Goal: Information Seeking & Learning: Learn about a topic

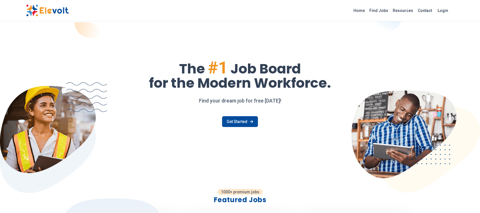
click at [387, 9] on link "Find Jobs" at bounding box center [378, 10] width 23 height 9
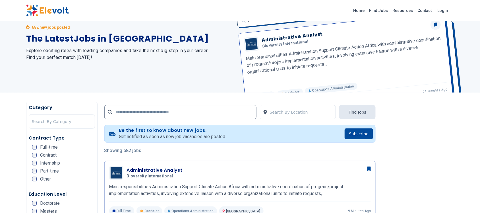
scroll to position [107, 0]
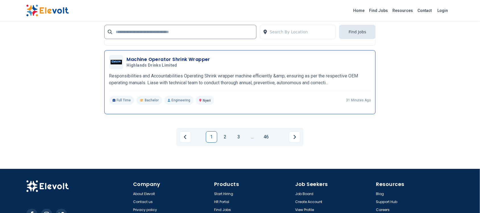
scroll to position [1178, 0]
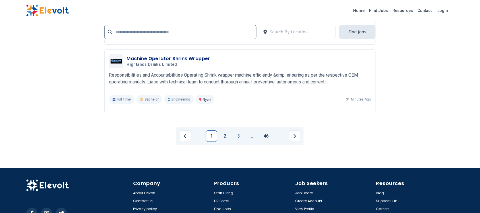
click at [229, 134] on link "2" at bounding box center [224, 135] width 11 height 11
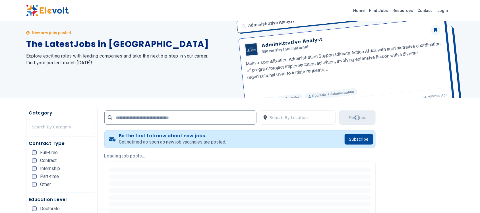
scroll to position [36, 0]
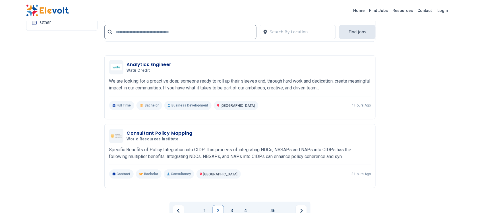
scroll to position [1065, 0]
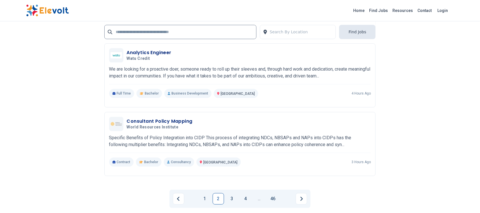
click at [229, 193] on link "3" at bounding box center [231, 198] width 11 height 11
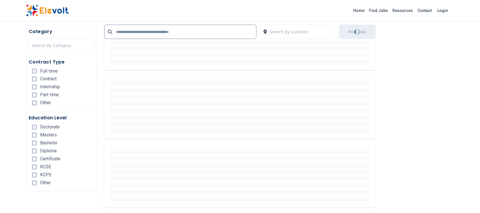
scroll to position [0, 0]
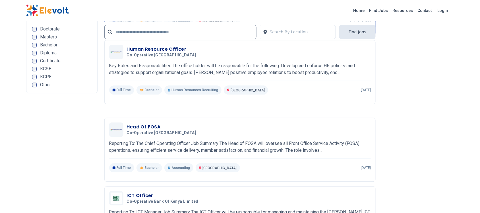
scroll to position [1065, 0]
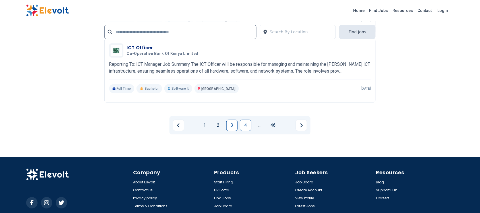
drag, startPoint x: 247, startPoint y: 125, endPoint x: 247, endPoint y: 122, distance: 3.7
click at [247, 124] on link "4" at bounding box center [245, 124] width 11 height 11
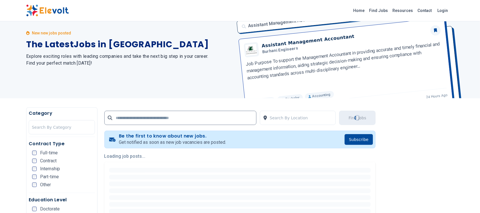
scroll to position [71, 0]
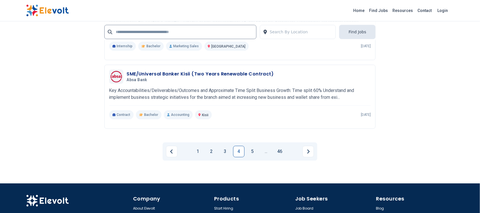
scroll to position [1137, 0]
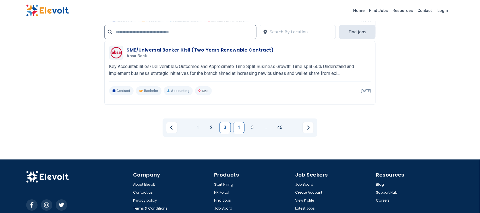
click at [226, 125] on link "3" at bounding box center [224, 127] width 11 height 11
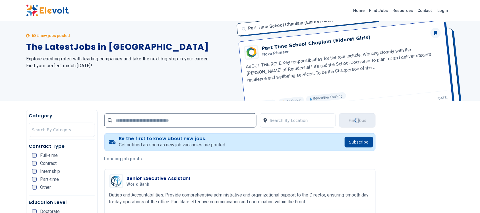
scroll to position [0, 0]
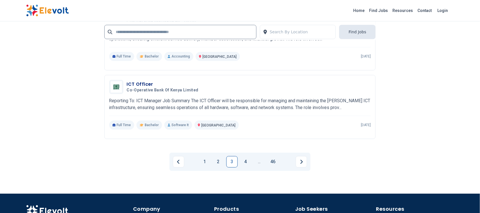
scroll to position [1101, 0]
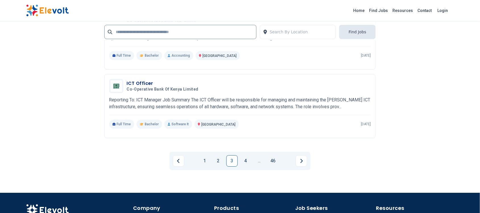
drag, startPoint x: 219, startPoint y: 159, endPoint x: 221, endPoint y: 148, distance: 11.0
click at [219, 158] on link "2" at bounding box center [218, 160] width 11 height 11
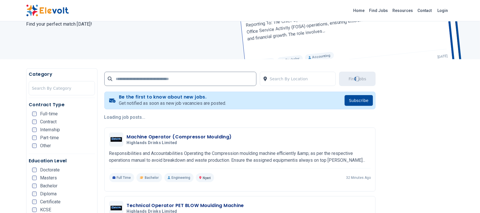
scroll to position [0, 0]
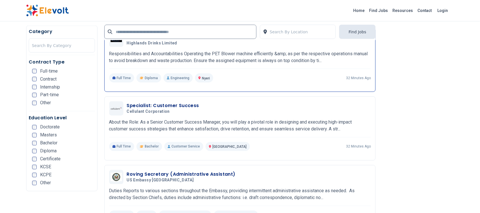
scroll to position [249, 0]
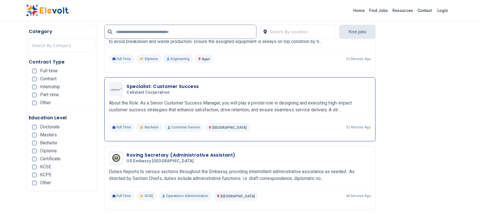
click at [174, 86] on h3 "Specialist: Customer Success" at bounding box center [163, 86] width 72 height 7
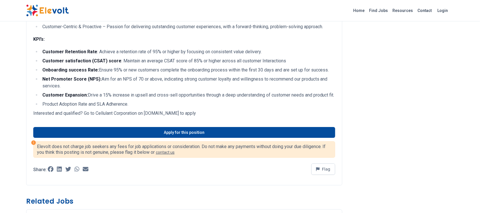
scroll to position [568, 0]
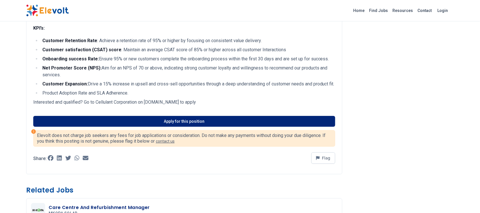
click at [189, 126] on link "Apply for this position" at bounding box center [184, 121] width 302 height 11
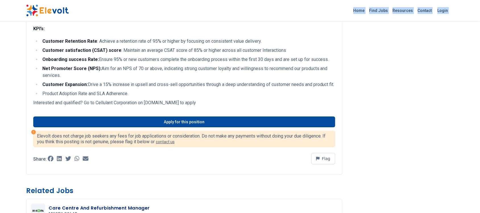
scroll to position [567, 0]
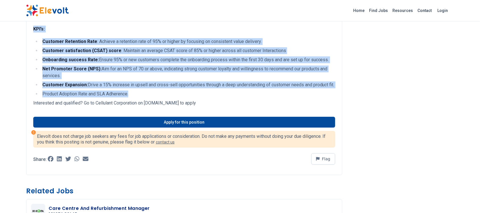
drag, startPoint x: 34, startPoint y: 81, endPoint x: 232, endPoint y: 106, distance: 199.6
copy div "As a Senior Customer Success Manager, you will play a pivotal role in designing…"
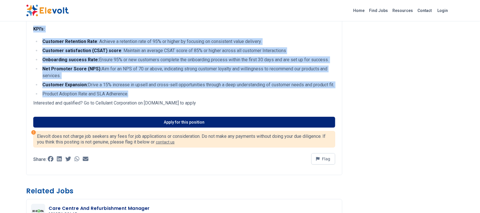
click at [204, 127] on link "Apply for this position" at bounding box center [184, 121] width 302 height 11
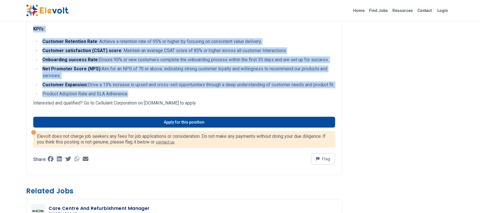
click at [194, 53] on li "Customer satisfaction (CSAT) score : Maintain an average CSAT score of 85% or h…" at bounding box center [188, 50] width 294 height 7
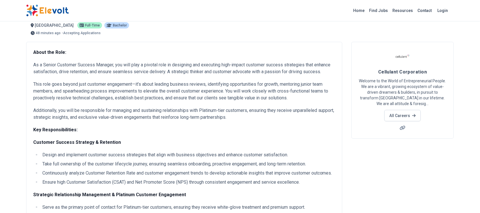
scroll to position [0, 0]
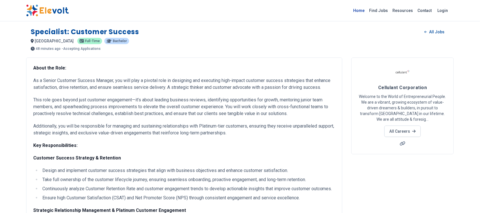
click at [362, 8] on link "Home" at bounding box center [359, 10] width 16 height 9
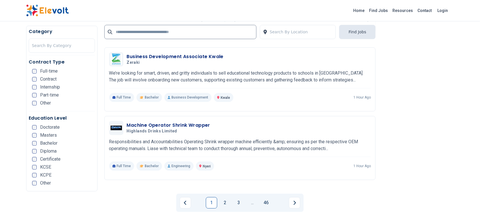
scroll to position [1065, 0]
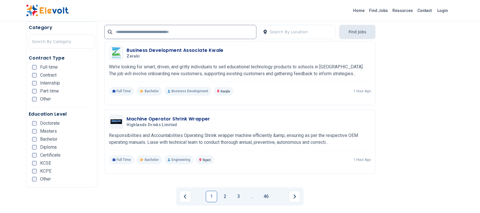
click at [225, 195] on link "2" at bounding box center [224, 195] width 11 height 11
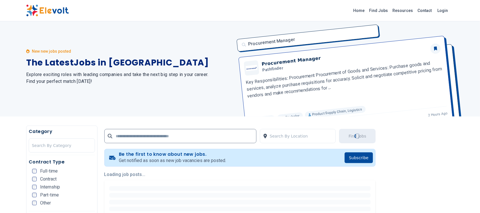
scroll to position [0, 0]
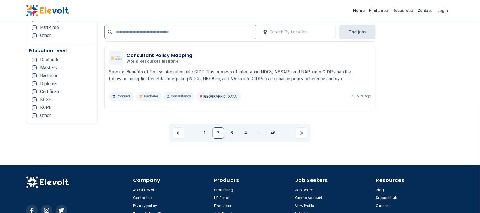
scroll to position [1137, 0]
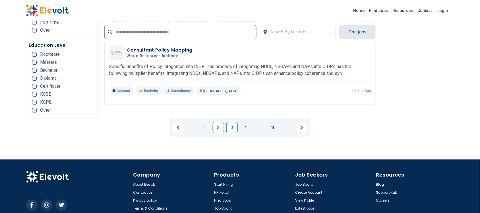
click at [234, 124] on link "3" at bounding box center [231, 127] width 11 height 11
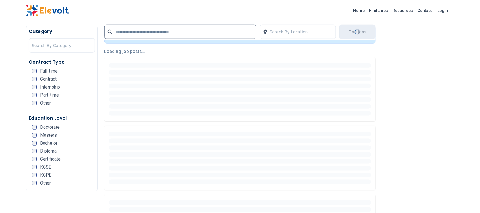
scroll to position [0, 0]
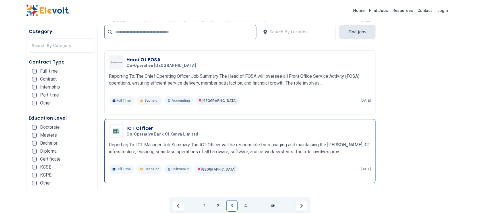
scroll to position [1137, 0]
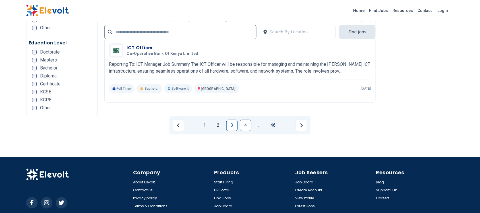
click at [249, 125] on link "4" at bounding box center [245, 124] width 11 height 11
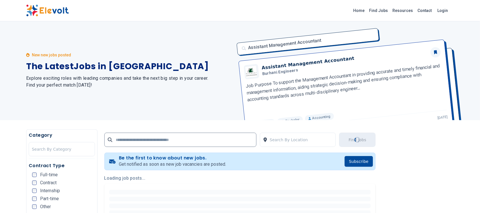
scroll to position [0, 0]
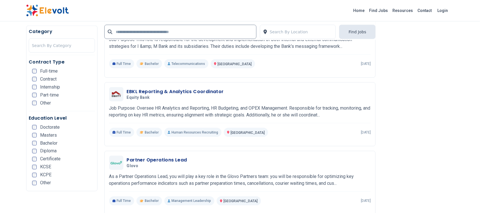
scroll to position [852, 0]
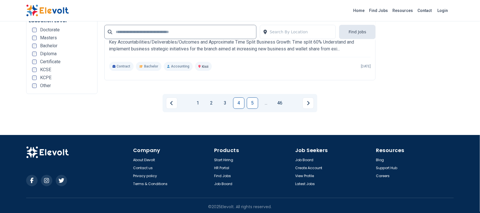
click at [252, 97] on link "5" at bounding box center [252, 102] width 11 height 11
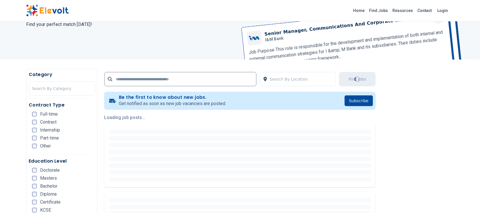
scroll to position [0, 0]
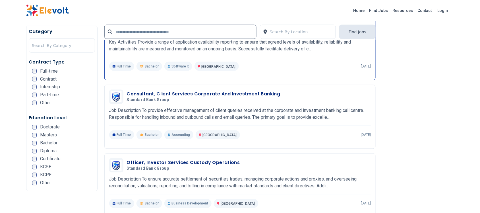
scroll to position [817, 0]
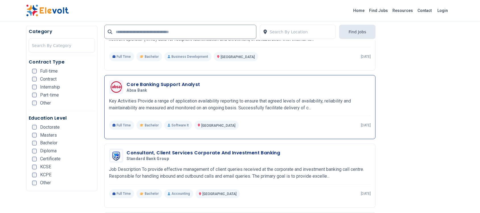
click at [174, 83] on h3 "Core Banking Support Analyst" at bounding box center [163, 84] width 73 height 7
